Goal: Information Seeking & Learning: Learn about a topic

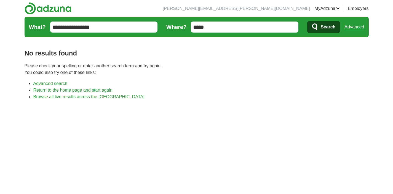
click at [219, 22] on input "*****" at bounding box center [245, 27] width 108 height 11
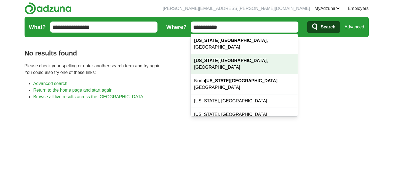
click at [212, 58] on strong "[US_STATE][GEOGRAPHIC_DATA]" at bounding box center [230, 60] width 73 height 5
type input "**********"
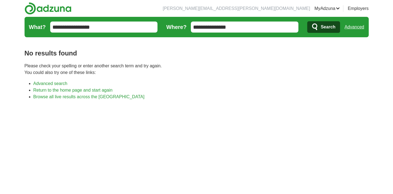
click at [318, 27] on icon "submit" at bounding box center [315, 27] width 7 height 8
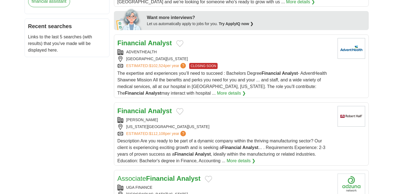
scroll to position [277, 0]
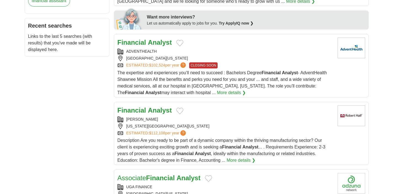
click at [152, 37] on article "Financial Analyst ADVENTHEALTH SHAWNEE MISSION, [US_STATE], 66204 ESTIMATED: $1…" at bounding box center [241, 65] width 255 height 63
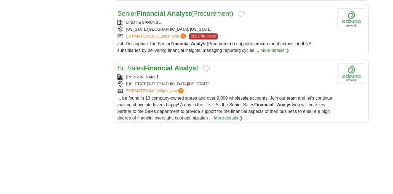
scroll to position [628, 0]
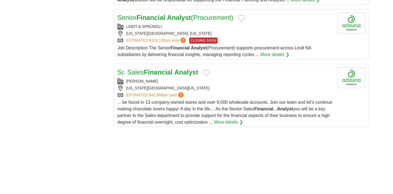
click at [179, 76] on strong "Analyst" at bounding box center [186, 71] width 24 height 7
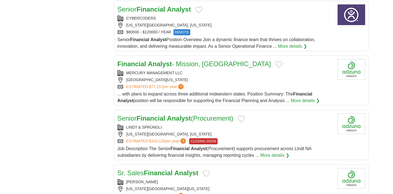
scroll to position [528, 0]
click at [169, 63] on strong "Analyst" at bounding box center [160, 63] width 24 height 7
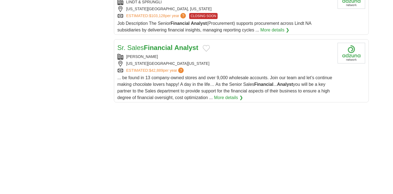
scroll to position [656, 0]
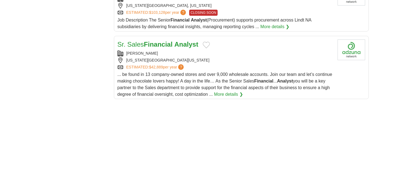
click at [165, 43] on strong "Financial" at bounding box center [158, 44] width 29 height 7
